Goal: Find specific page/section: Find specific page/section

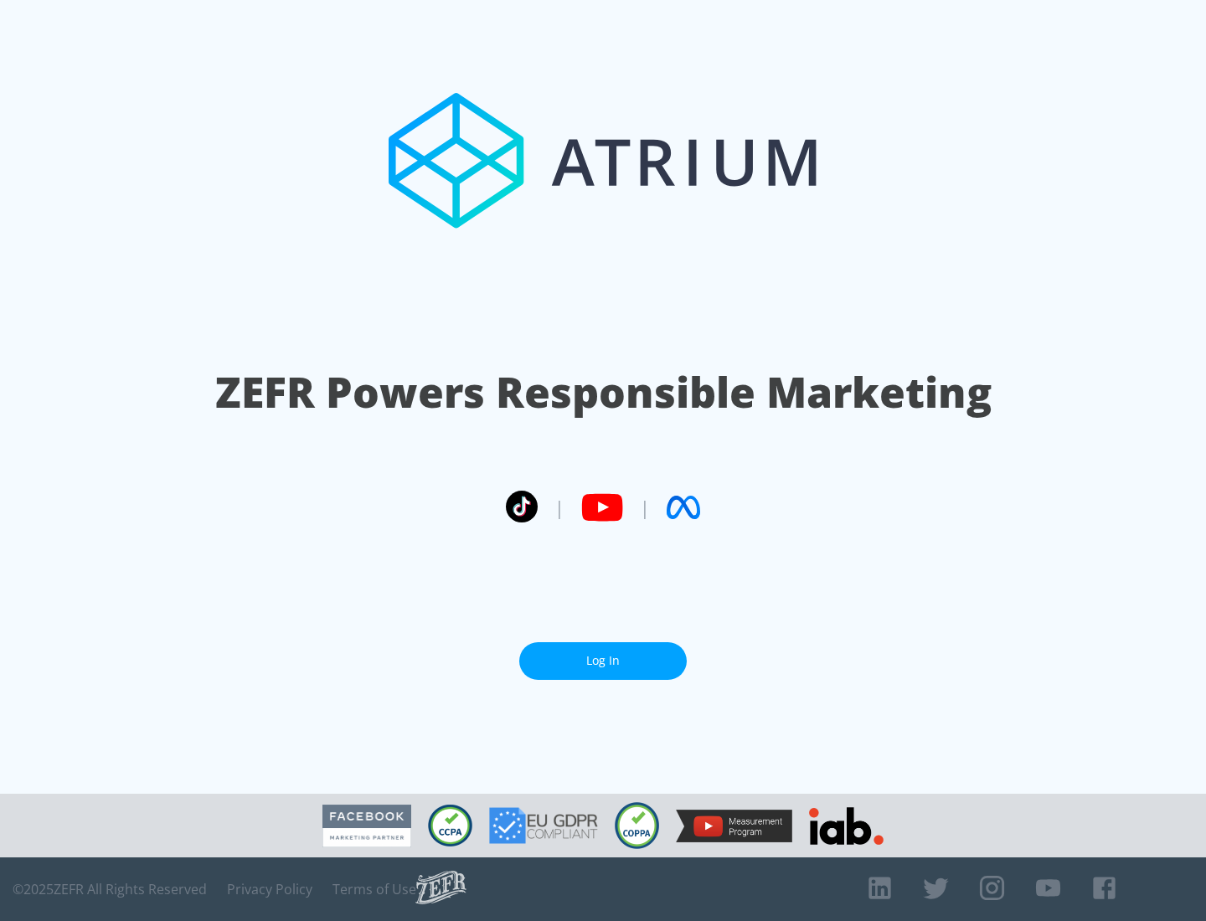
click at [603, 661] on link "Log In" at bounding box center [603, 661] width 168 height 38
